Goal: Find specific page/section: Find specific page/section

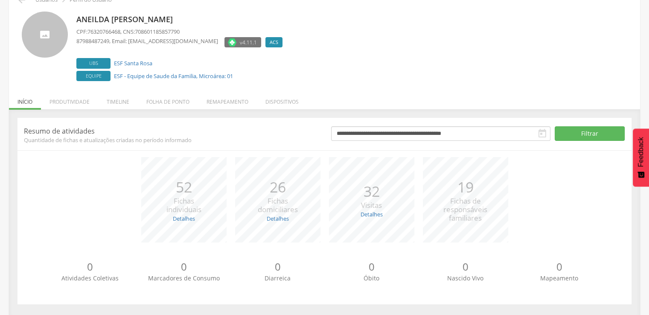
scroll to position [48, 0]
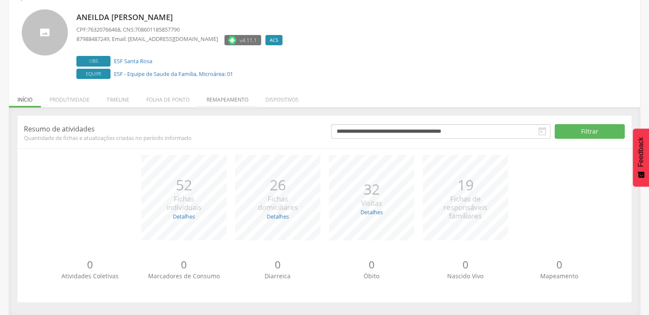
click at [220, 99] on li "Remapeamento" at bounding box center [227, 97] width 59 height 20
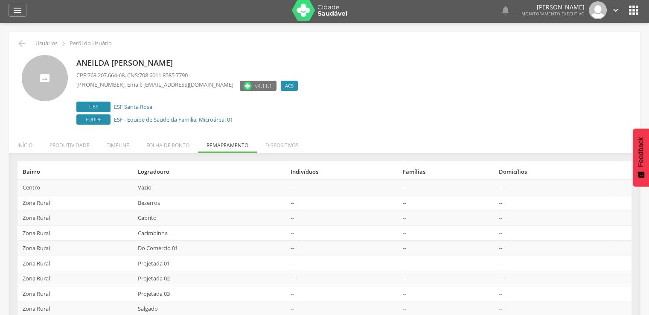
scroll to position [0, 0]
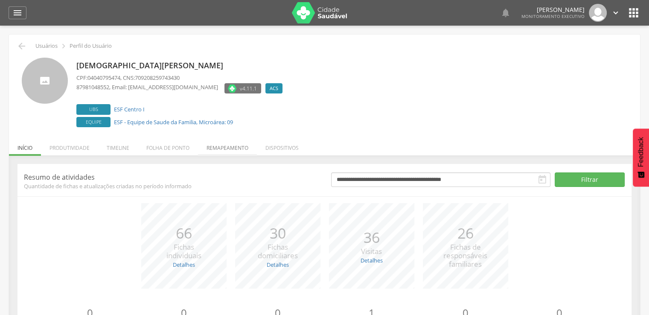
click at [225, 147] on li "Remapeamento" at bounding box center [227, 146] width 59 height 20
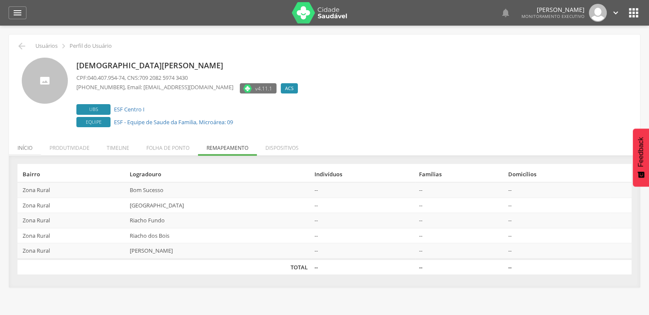
click at [24, 149] on li "Início" at bounding box center [25, 146] width 32 height 20
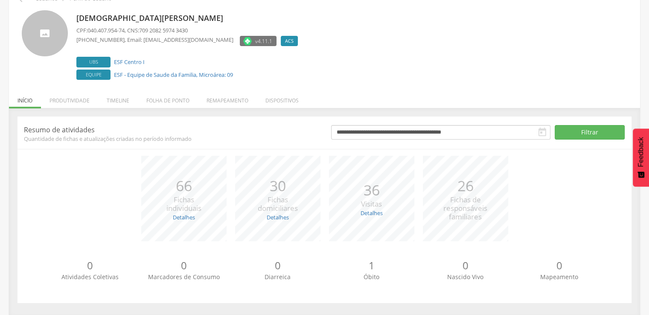
scroll to position [48, 0]
click at [184, 216] on link "Detalhes" at bounding box center [184, 217] width 22 height 8
